Goal: Ask a question

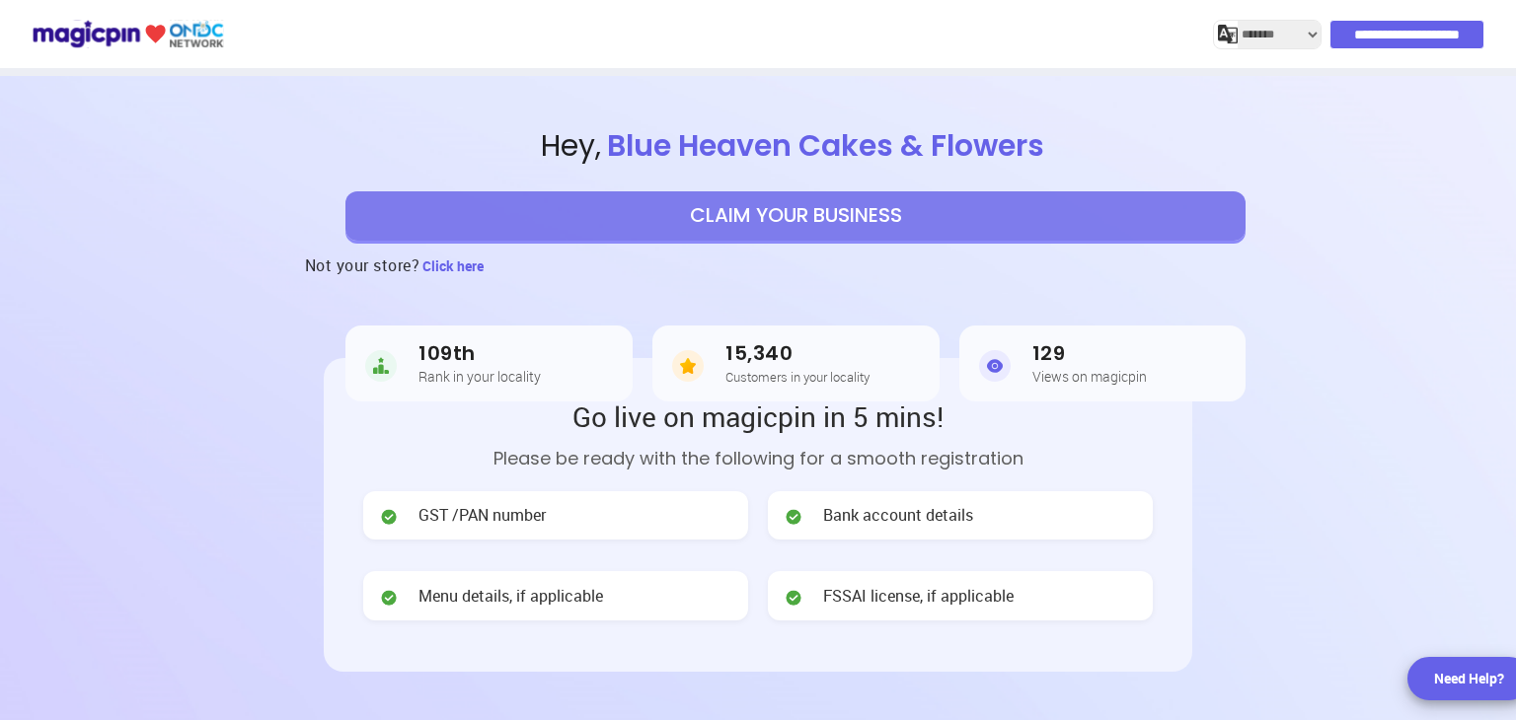
select select "*******"
click at [1465, 669] on div "Need Help?" at bounding box center [1469, 679] width 70 height 20
click at [1480, 672] on div "Need Help?" at bounding box center [1469, 679] width 70 height 20
click at [1455, 684] on div "Need Help?" at bounding box center [1469, 679] width 70 height 20
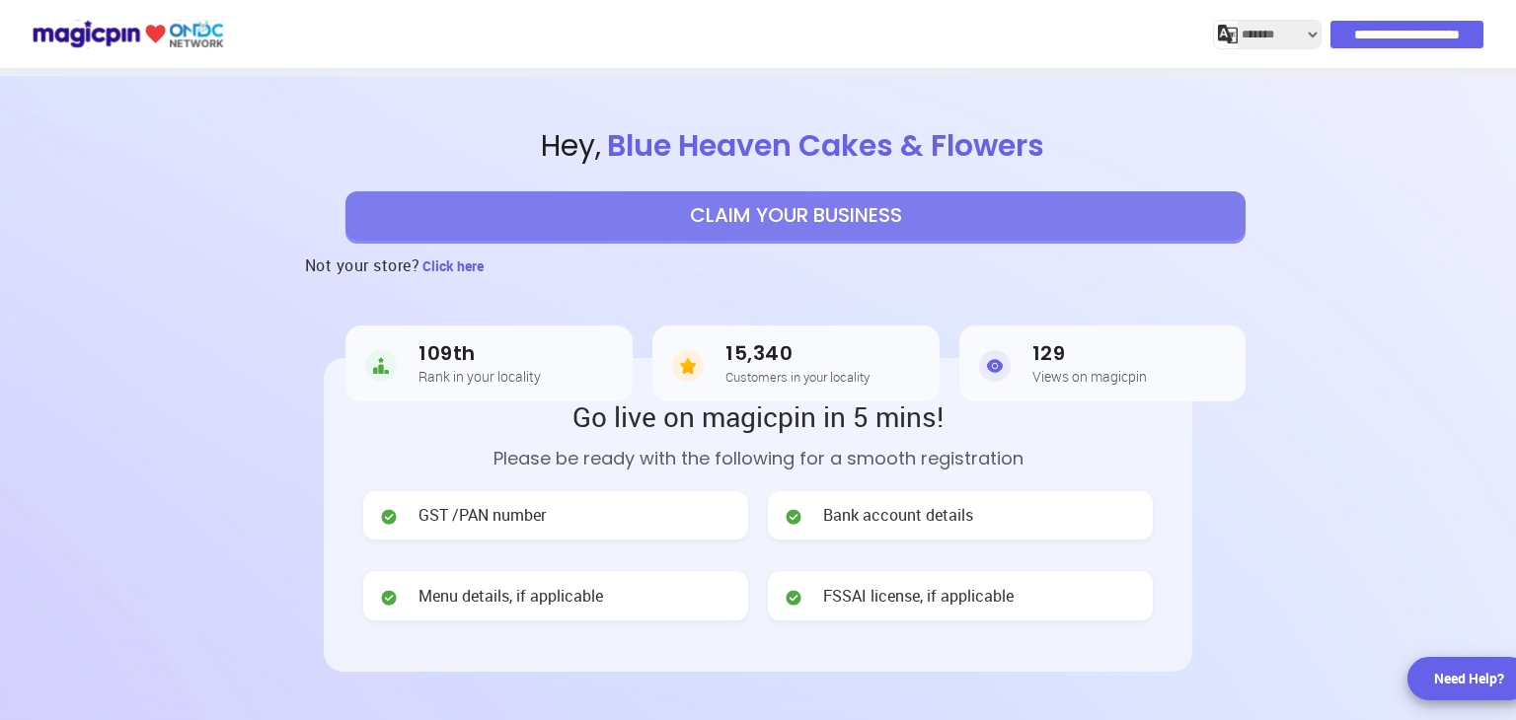
click at [1473, 671] on div "Need Help?" at bounding box center [1469, 679] width 70 height 20
click at [1457, 676] on div "Need Help?" at bounding box center [1469, 679] width 70 height 20
click at [1468, 683] on div "Need Help?" at bounding box center [1469, 679] width 70 height 20
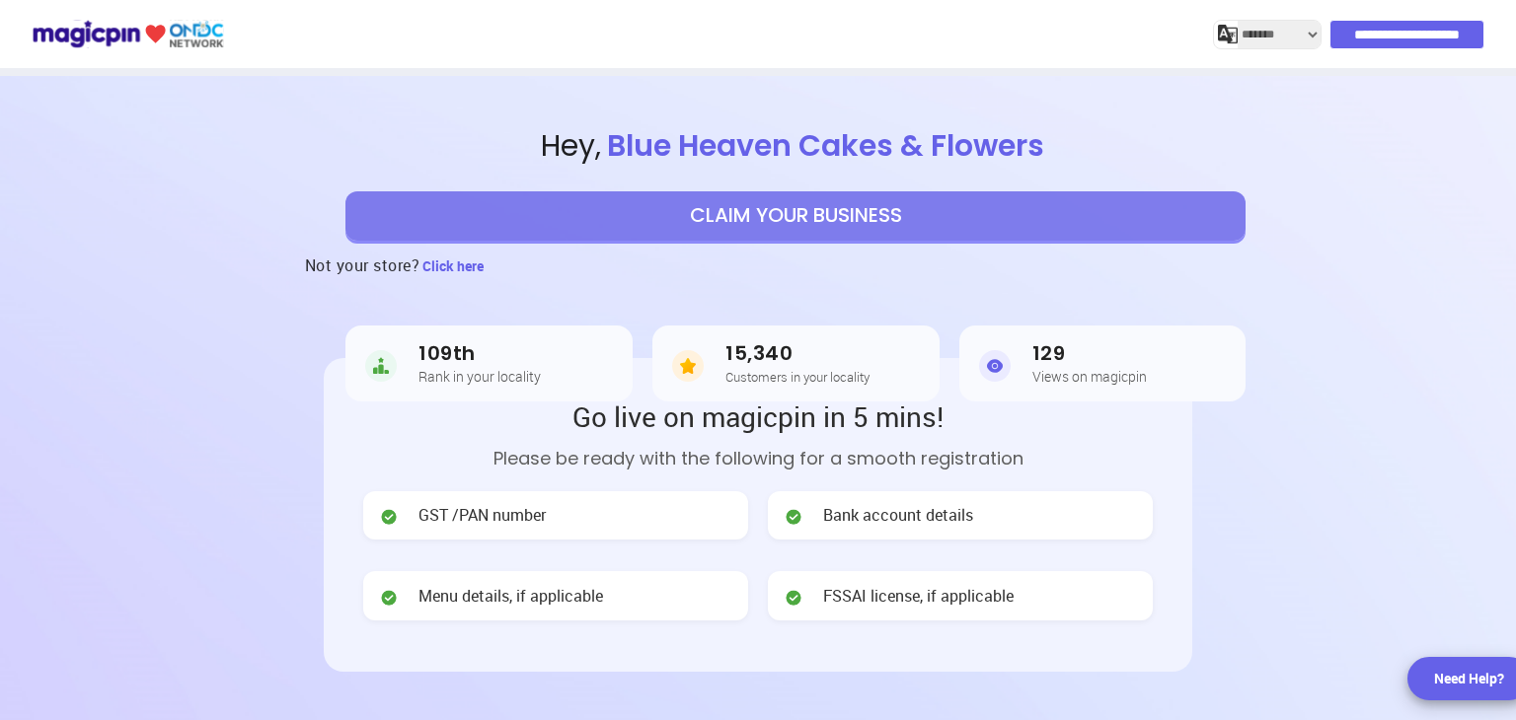
click at [1497, 684] on div "Need Help?" at bounding box center [1469, 679] width 70 height 20
click at [92, 40] on img at bounding box center [128, 34] width 192 height 35
